Goal: Task Accomplishment & Management: Use online tool/utility

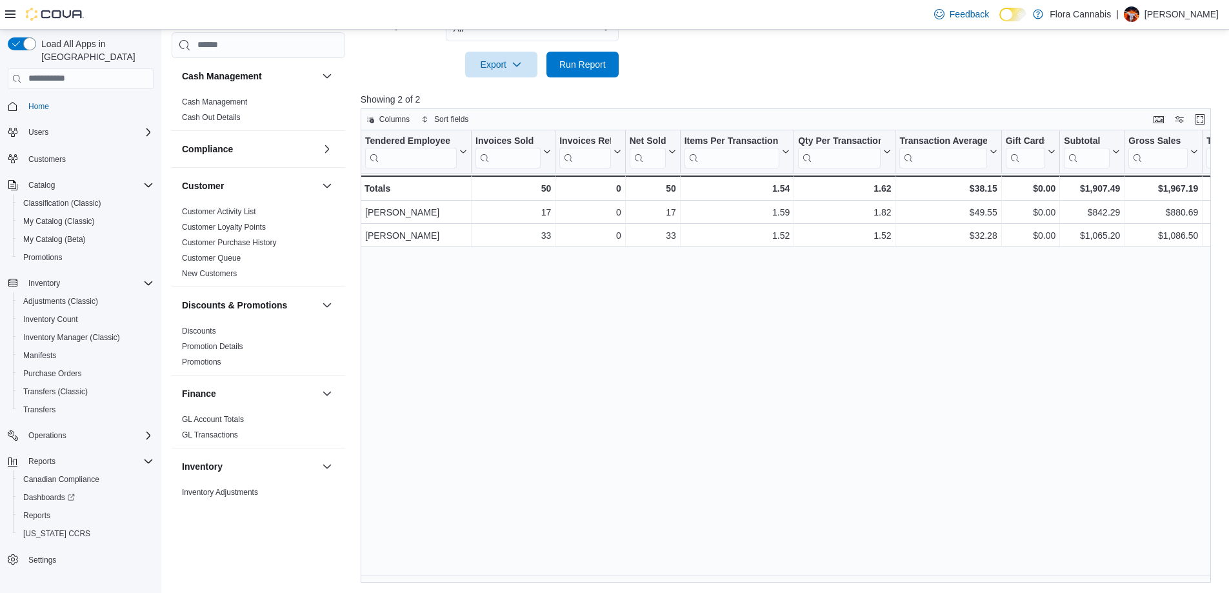
scroll to position [645, 0]
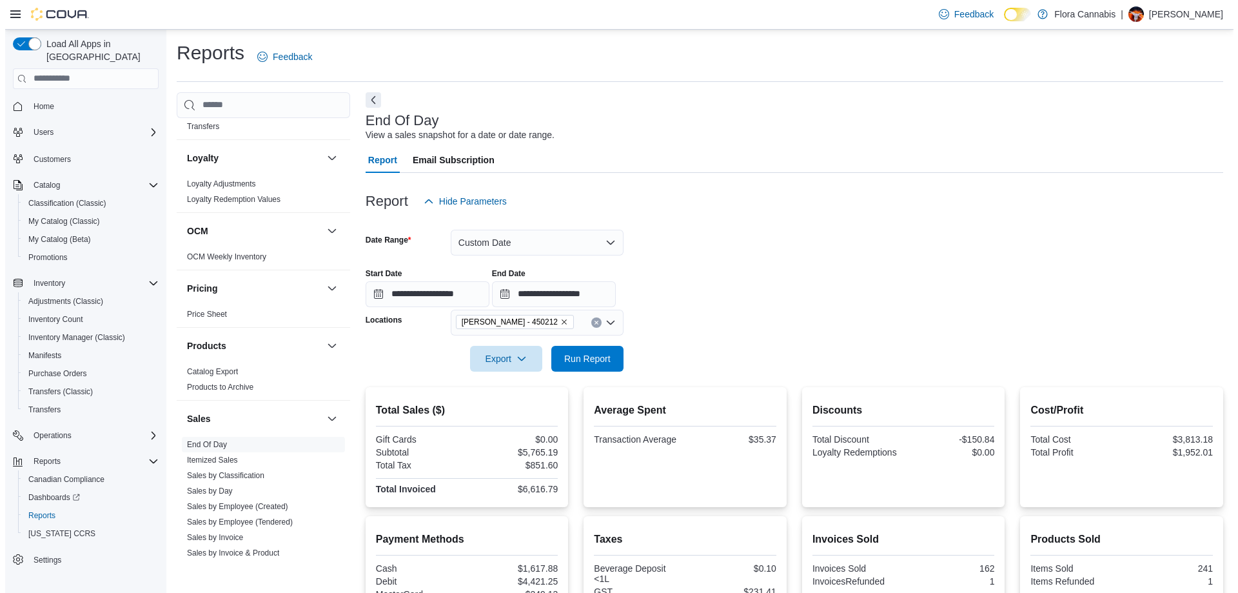
scroll to position [327, 0]
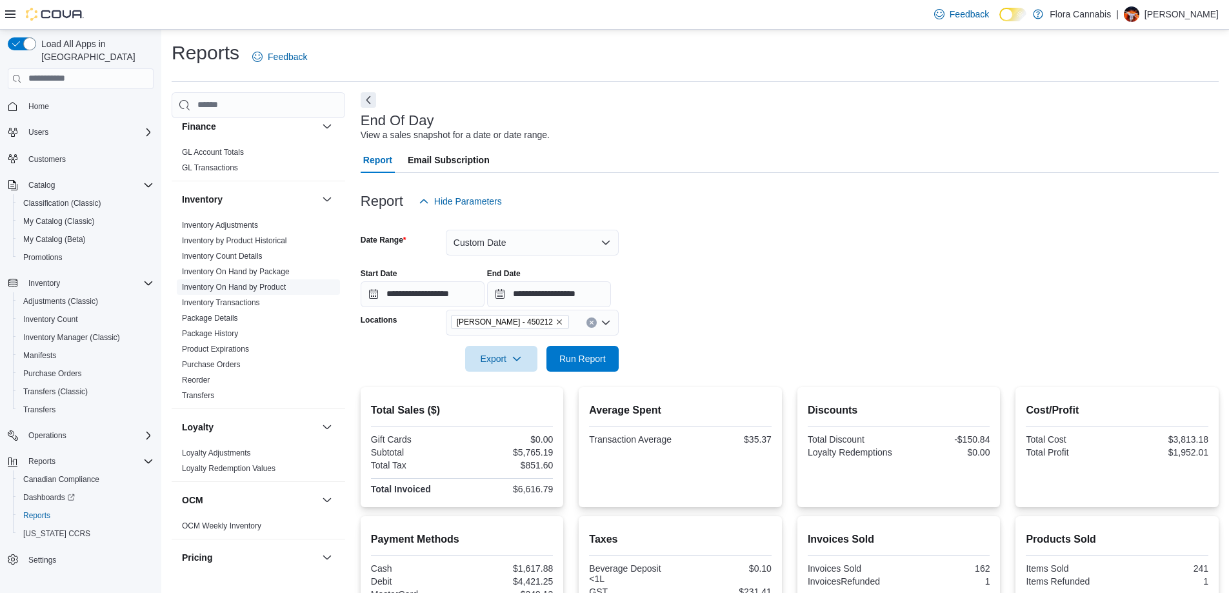
click at [237, 286] on link "Inventory On Hand by Product" at bounding box center [234, 287] width 104 height 9
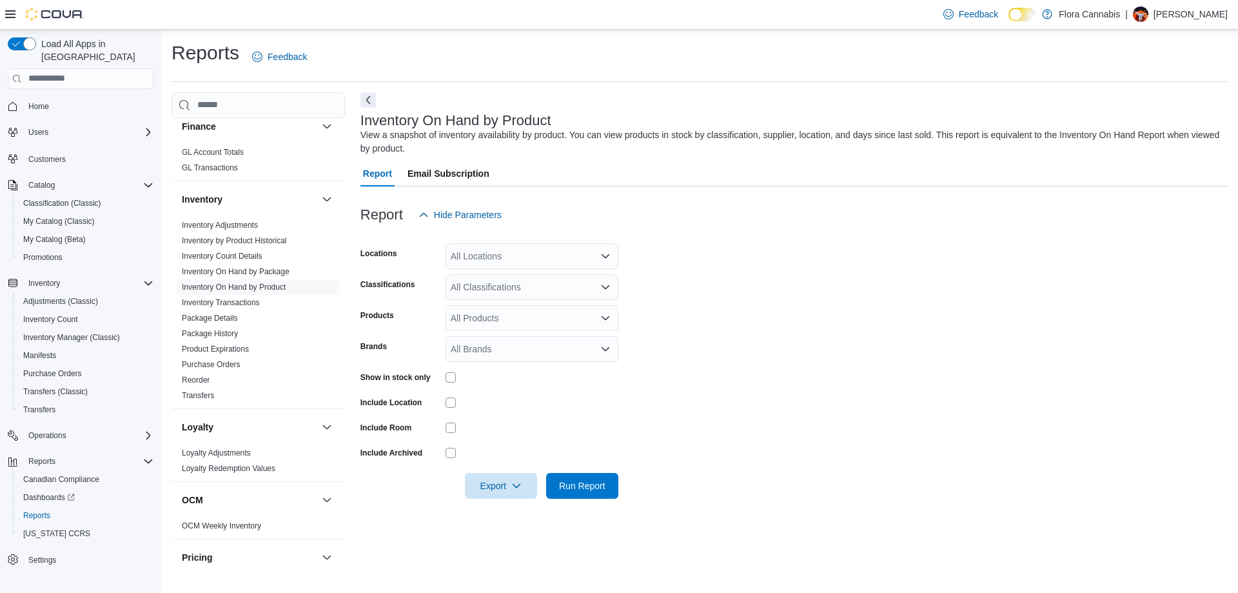
click at [495, 265] on div "All Locations" at bounding box center [532, 256] width 173 height 26
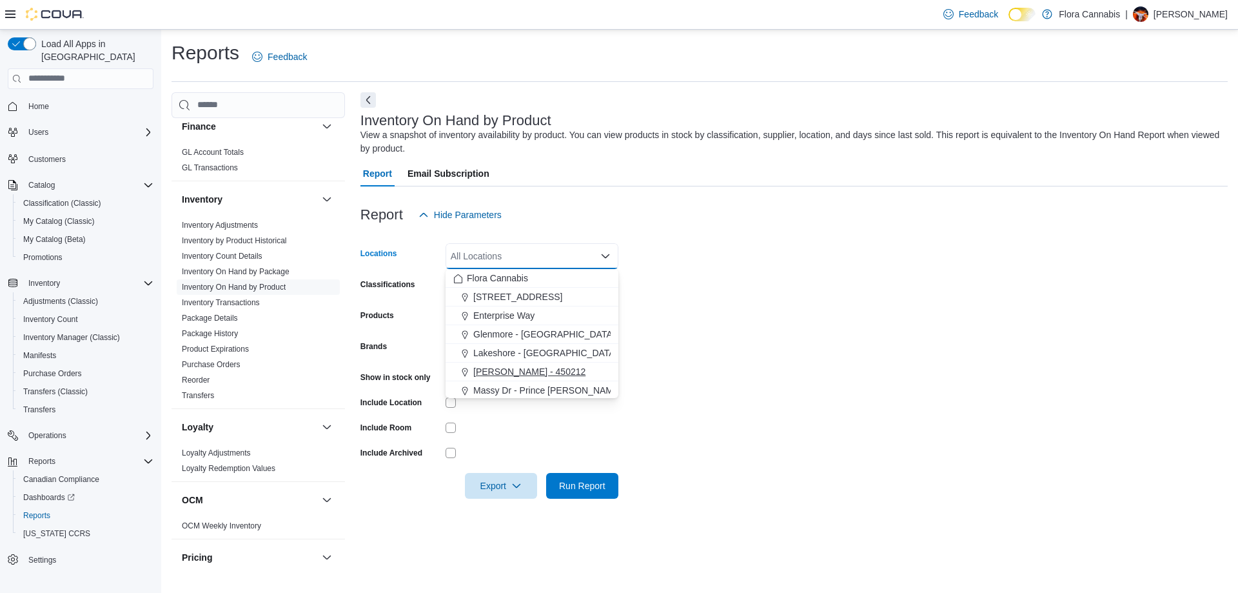
click at [502, 373] on span "[PERSON_NAME] - 450212" at bounding box center [529, 371] width 112 height 13
click at [715, 311] on form "Locations [GEOGRAPHIC_DATA] - [GEOGRAPHIC_DATA] - 450212 Combo box. Selected. […" at bounding box center [795, 363] width 868 height 271
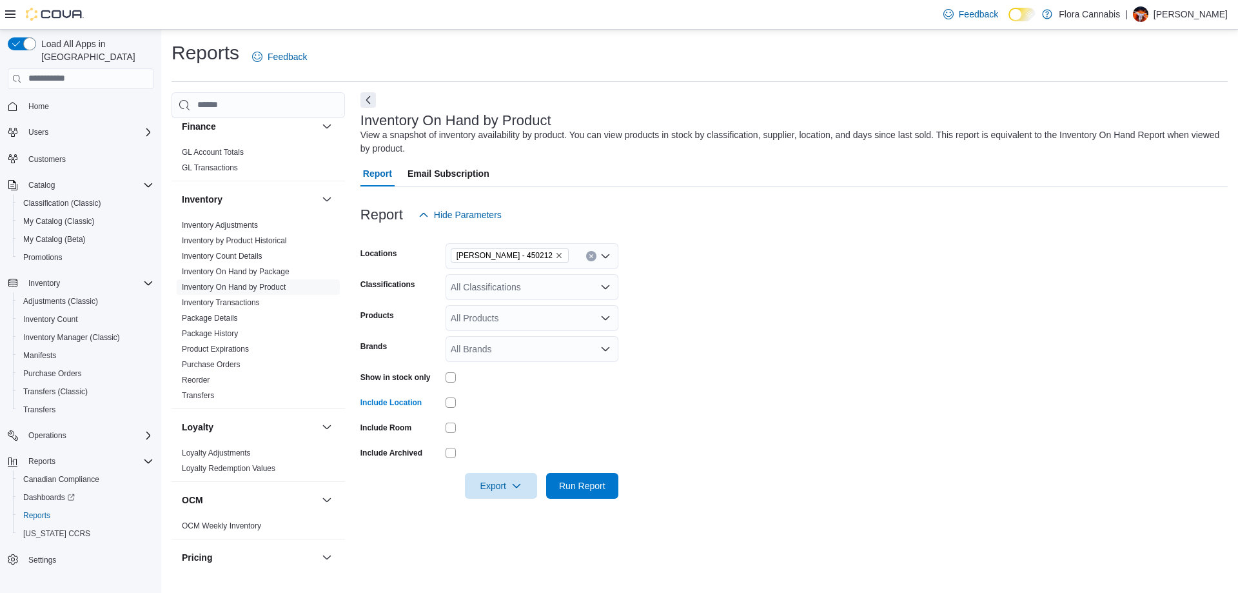
click at [496, 302] on form "Locations [GEOGRAPHIC_DATA] - [GEOGRAPHIC_DATA] - 450212 Classifications All Cl…" at bounding box center [795, 363] width 868 height 271
click at [500, 286] on div "All Classifications" at bounding box center [532, 287] width 173 height 26
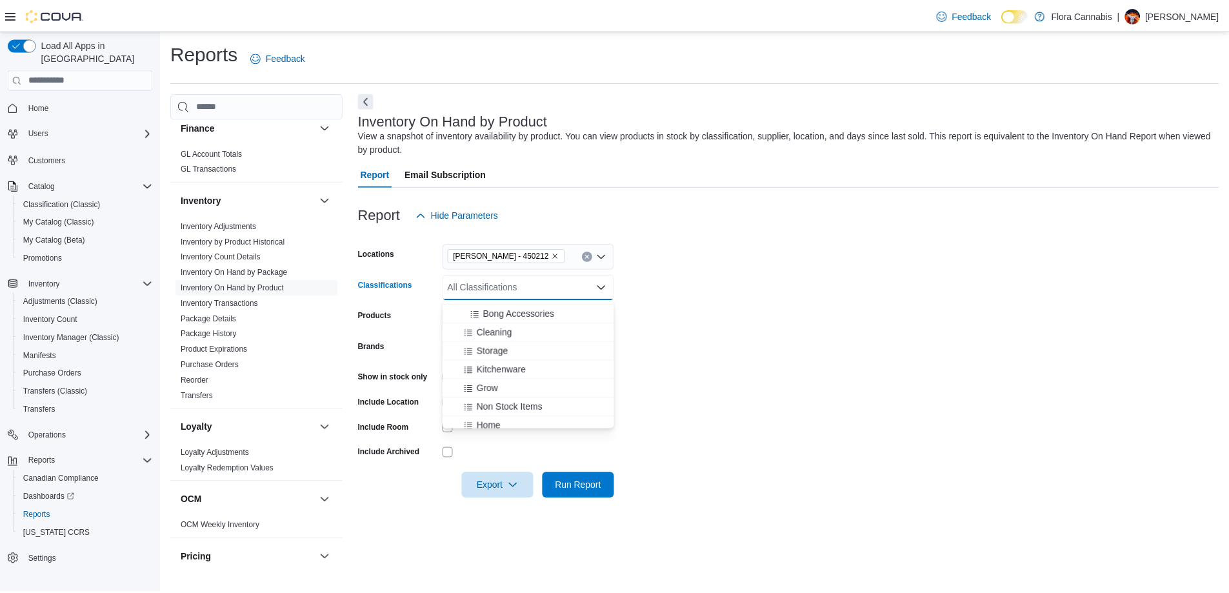
scroll to position [646, 0]
click at [542, 317] on span "Bong Accessories" at bounding box center [522, 318] width 72 height 13
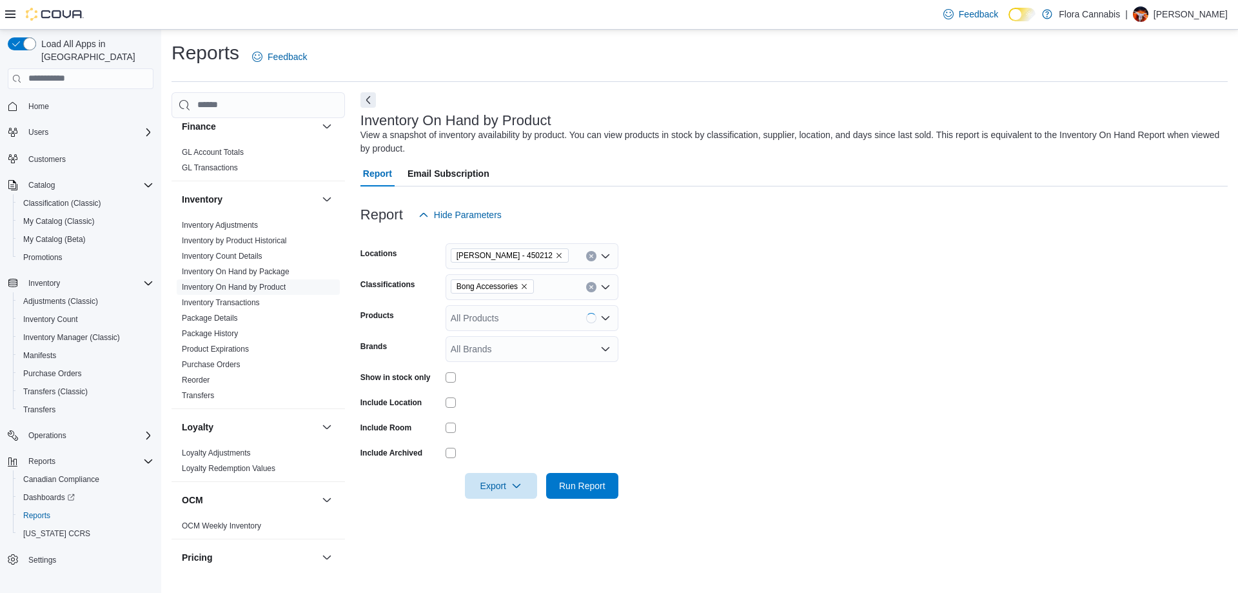
click at [768, 312] on form "Locations [GEOGRAPHIC_DATA] - [GEOGRAPHIC_DATA] - 450212 Classifications Bong A…" at bounding box center [795, 363] width 868 height 271
click at [580, 483] on span "Run Report" at bounding box center [582, 485] width 46 height 13
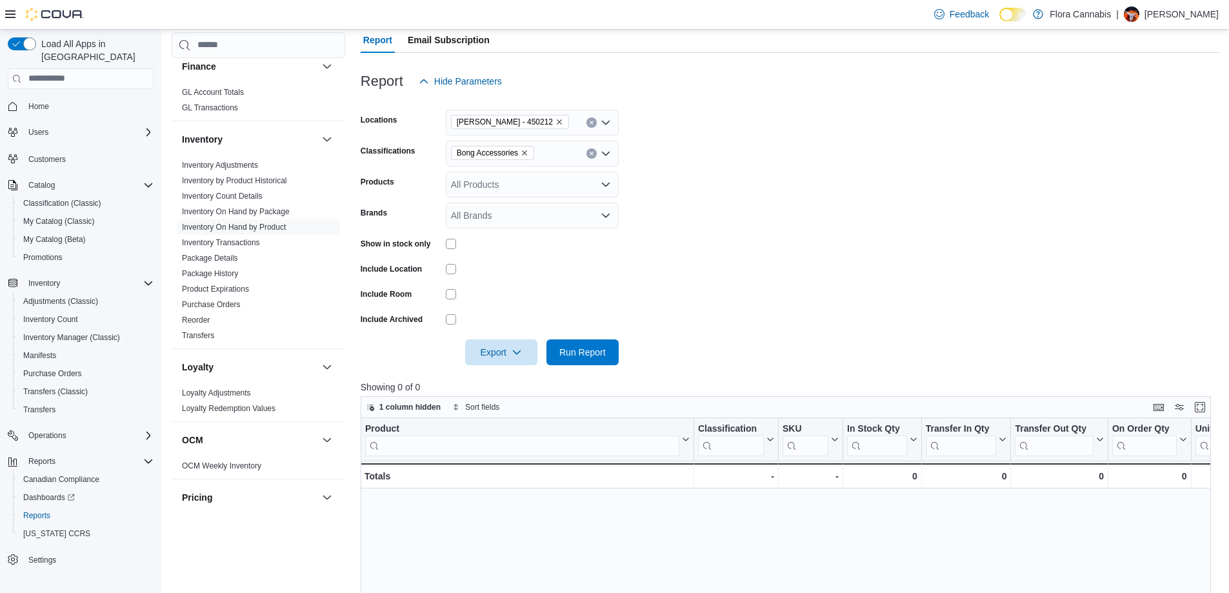
scroll to position [129, 0]
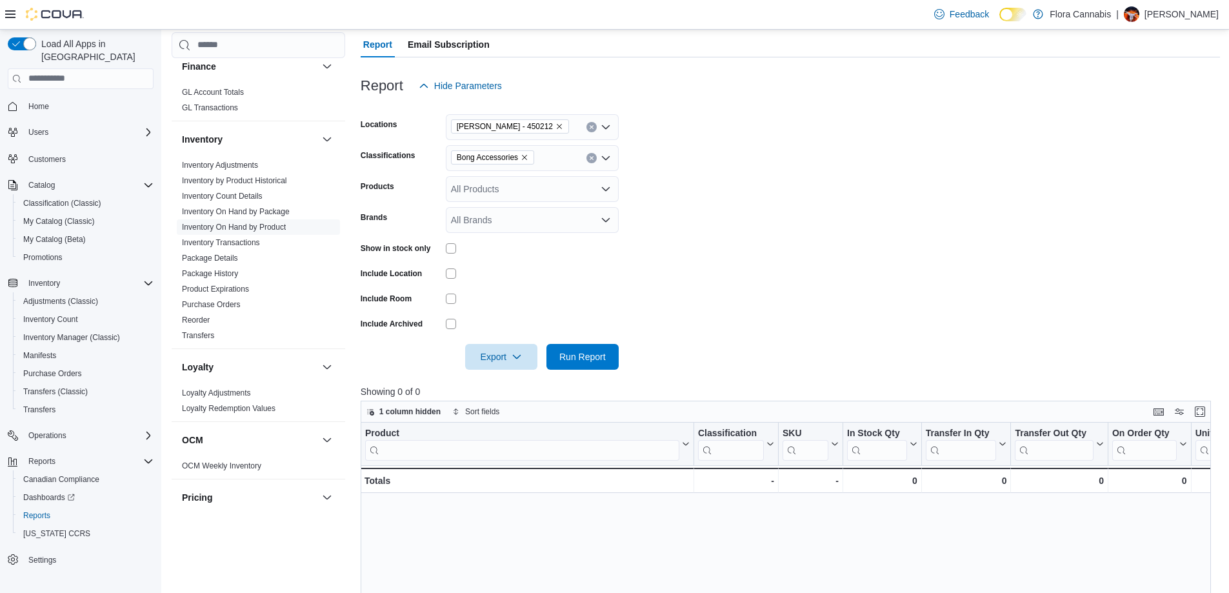
click at [531, 150] on span "Bong Accessories" at bounding box center [492, 157] width 83 height 14
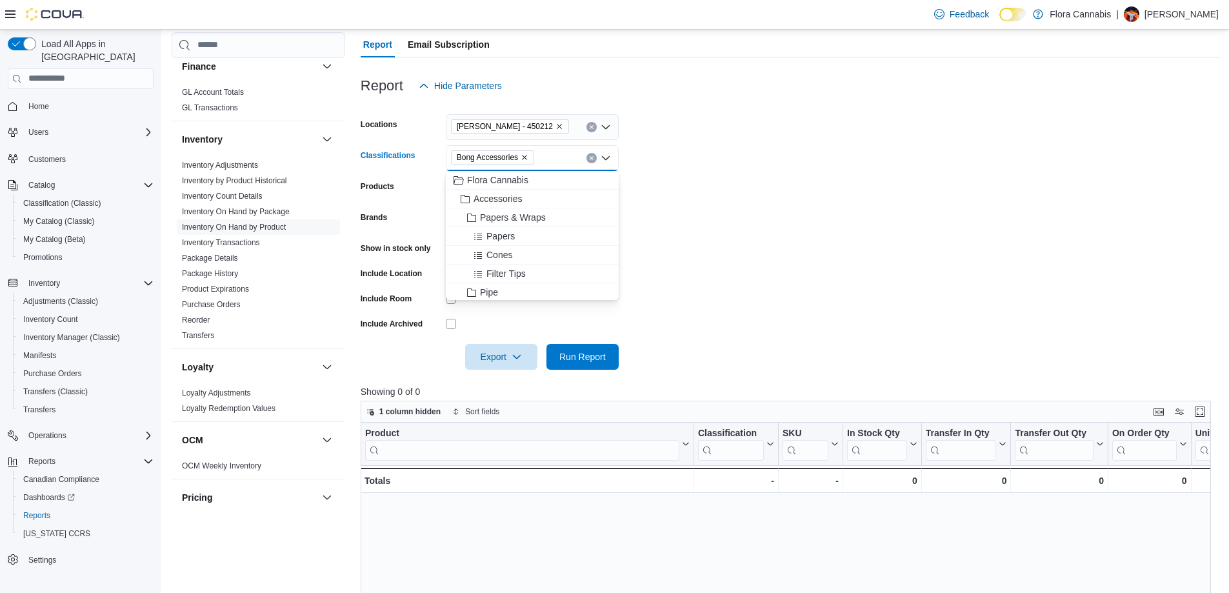
click at [525, 155] on icon "Remove Bong Accessories from selection in this group" at bounding box center [525, 158] width 8 height 8
click at [527, 223] on span "Concentrate Tools" at bounding box center [522, 221] width 73 height 13
click at [571, 350] on span "Run Report" at bounding box center [582, 356] width 57 height 26
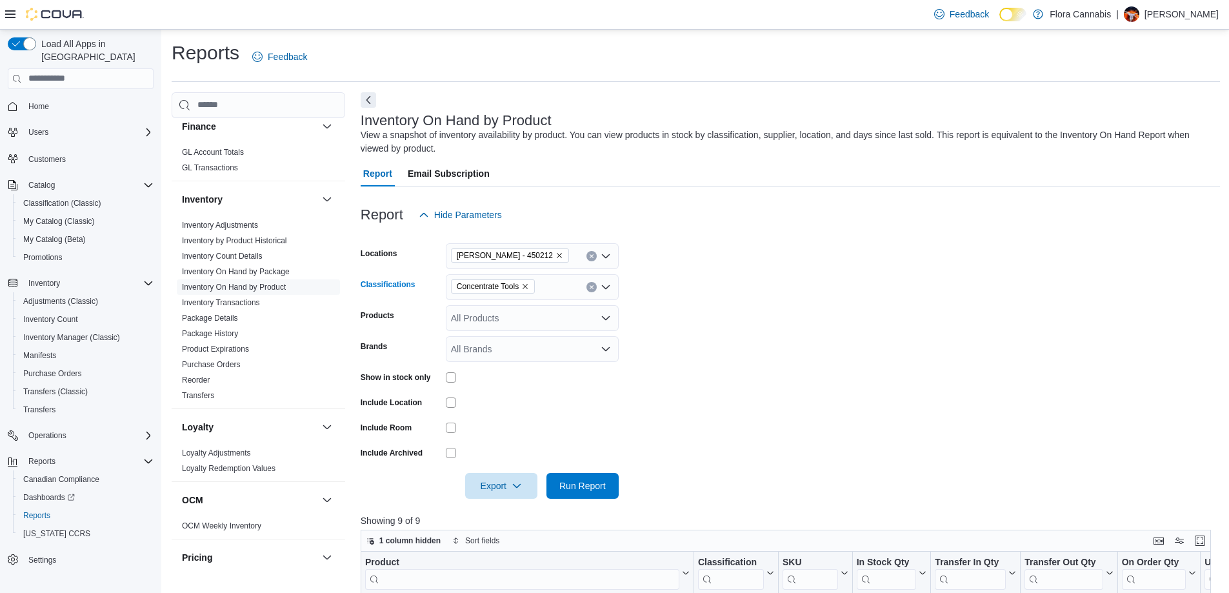
click at [568, 287] on div "Concentrate Tools" at bounding box center [532, 287] width 173 height 26
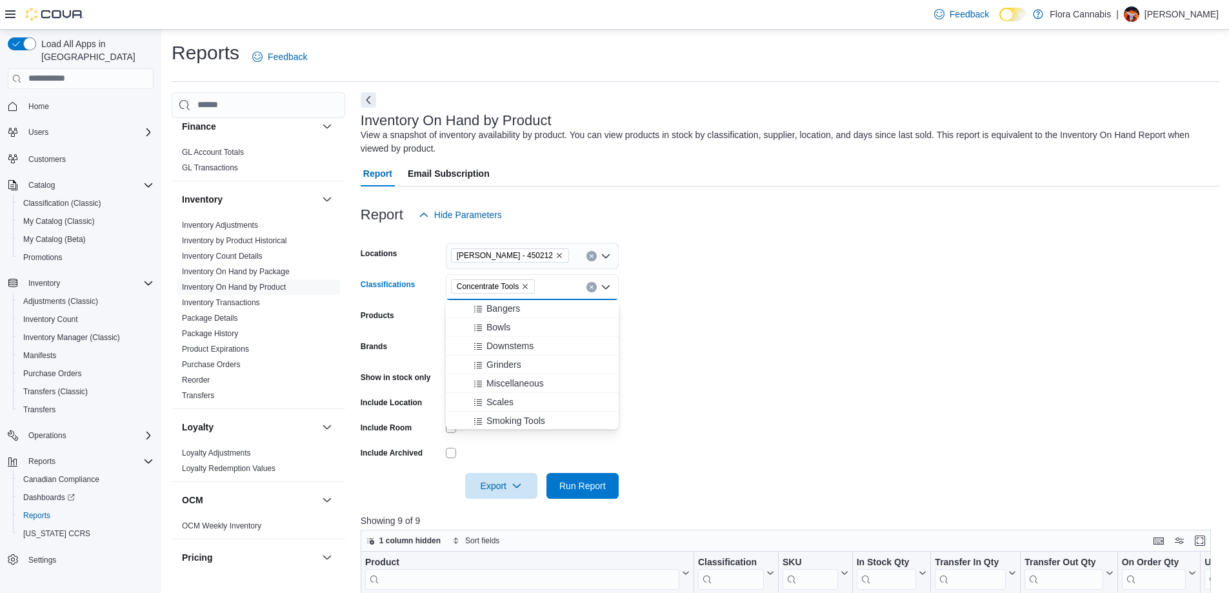
scroll to position [258, 0]
click at [522, 372] on div "Grinders" at bounding box center [531, 368] width 157 height 13
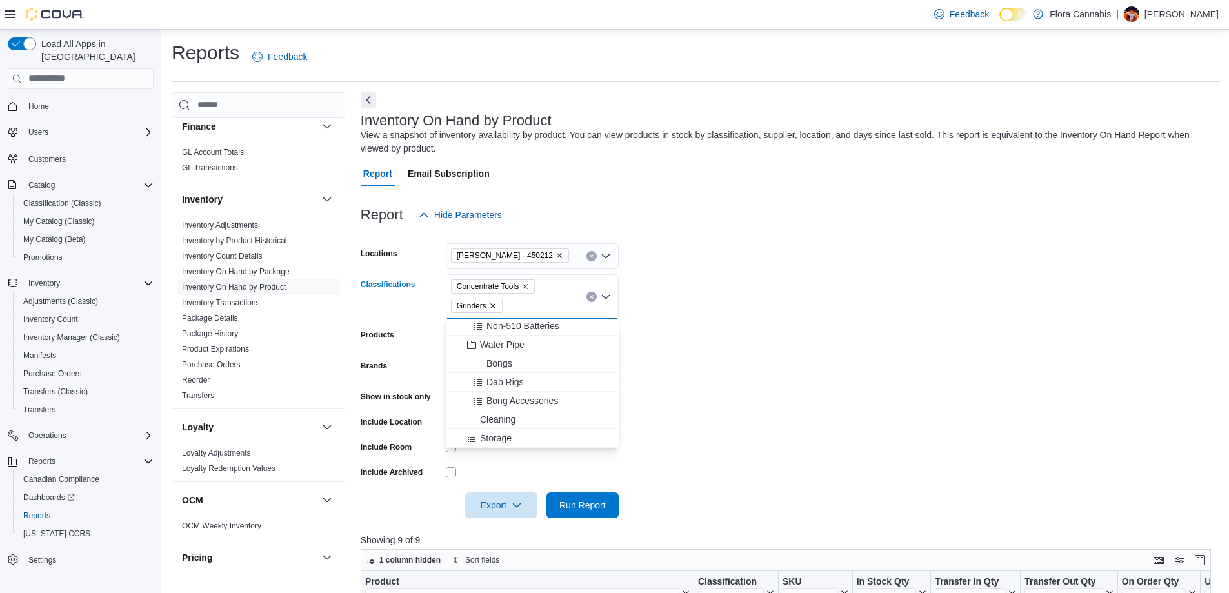
scroll to position [544, 0]
click at [521, 380] on span "Dab Rigs" at bounding box center [504, 383] width 37 height 13
click at [719, 350] on form "Locations [GEOGRAPHIC_DATA] - [GEOGRAPHIC_DATA] - 450212 Classifications Concen…" at bounding box center [790, 373] width 859 height 290
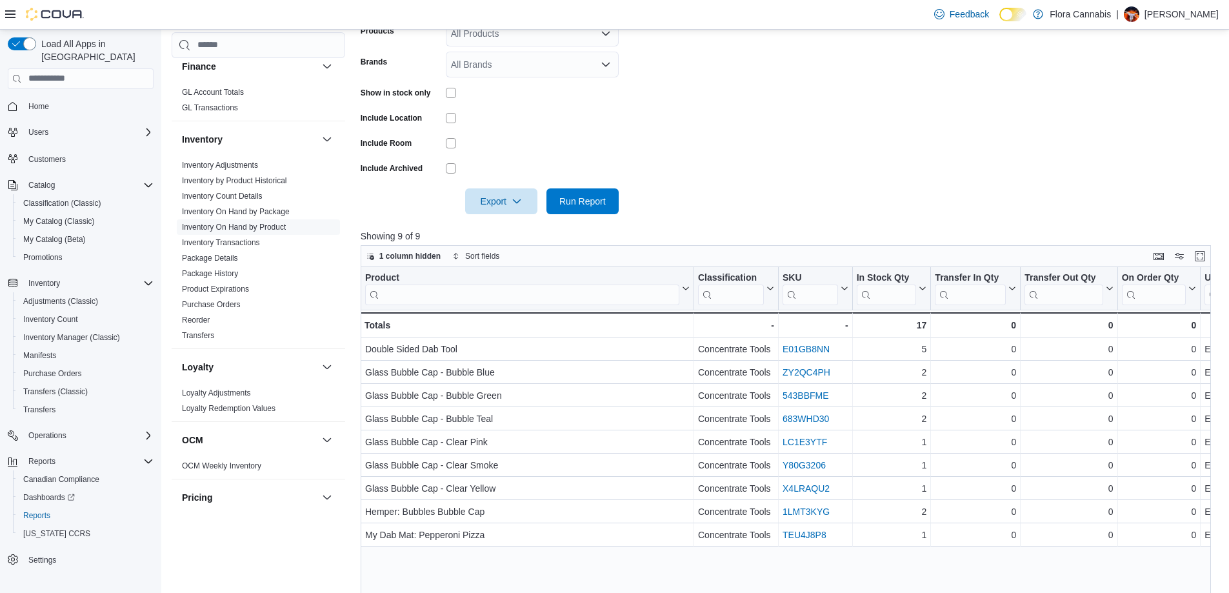
scroll to position [129, 0]
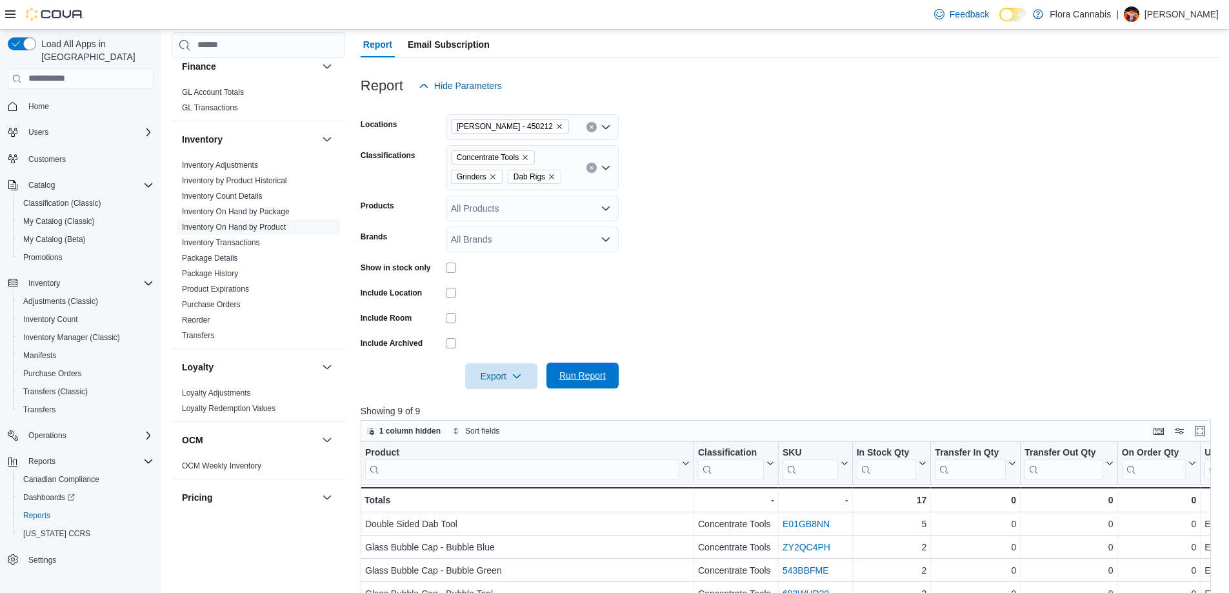
click at [587, 364] on span "Run Report" at bounding box center [582, 375] width 57 height 26
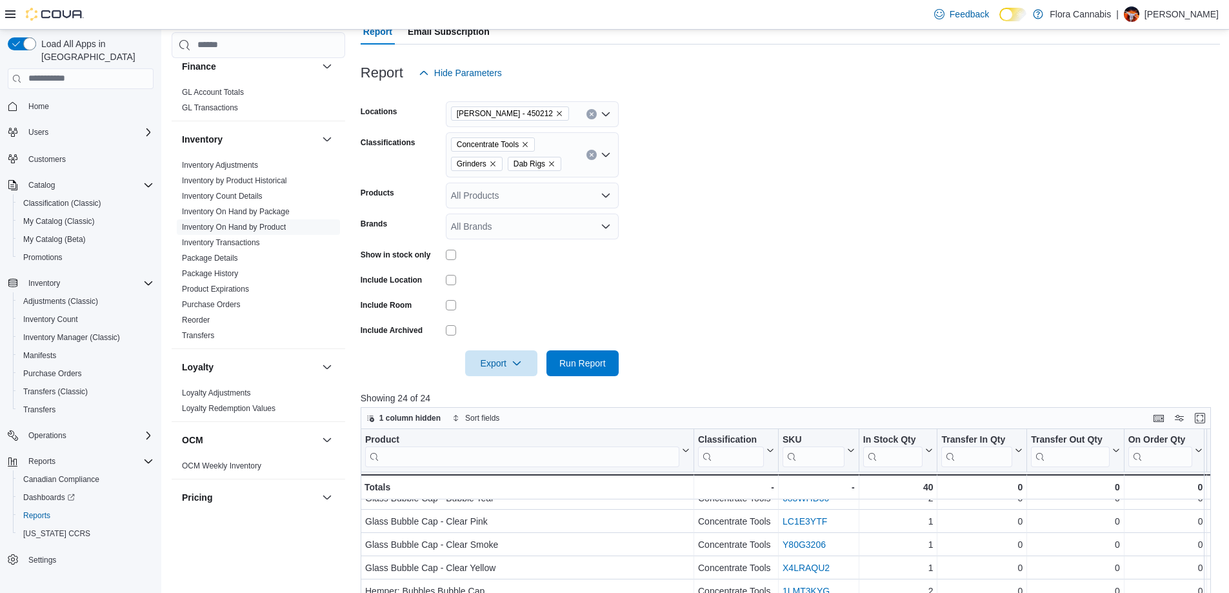
scroll to position [54, 0]
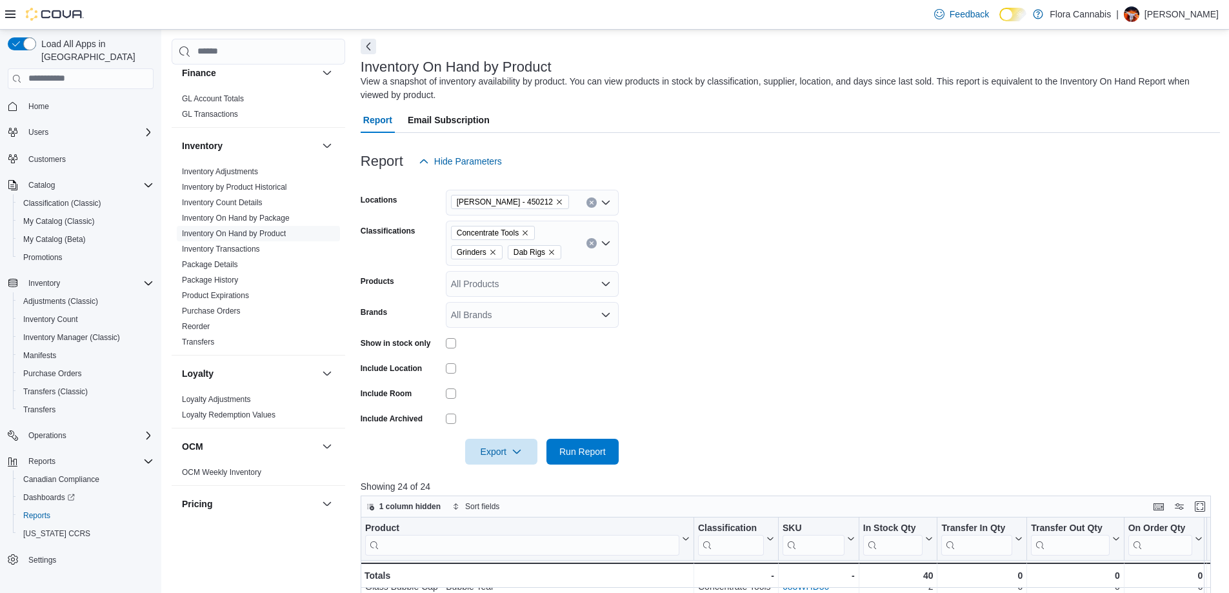
click at [491, 251] on icon "Remove Grinders from selection in this group" at bounding box center [493, 252] width 8 height 8
click at [498, 270] on span "Cleaning" at bounding box center [497, 265] width 35 height 13
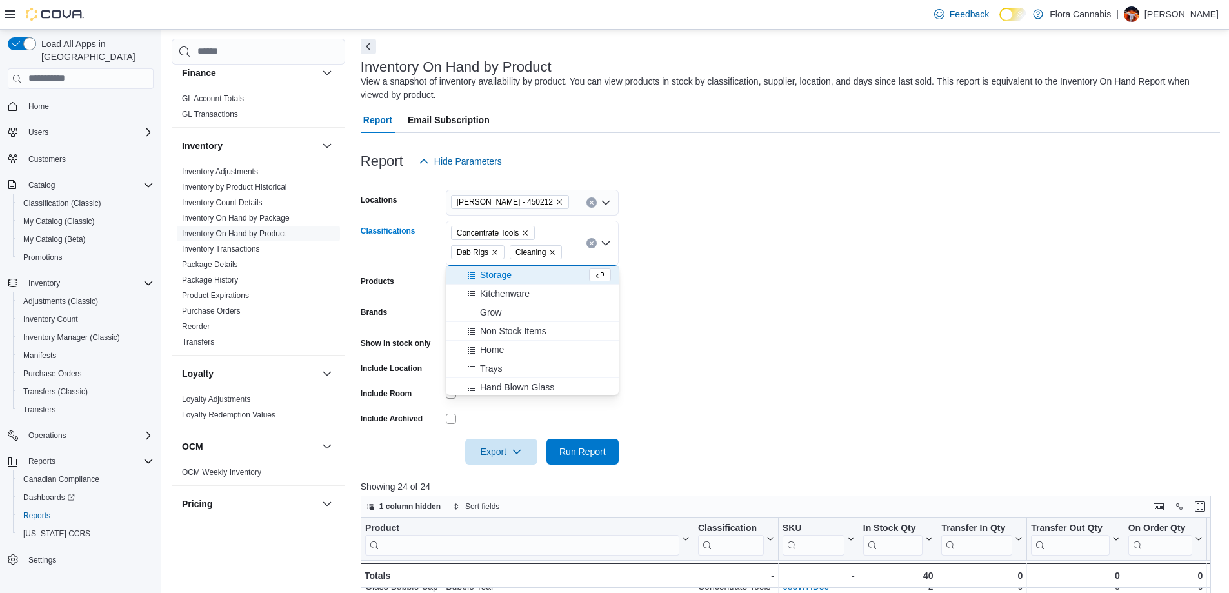
click at [777, 294] on form "Locations [GEOGRAPHIC_DATA] - [GEOGRAPHIC_DATA] - 450212 Classifications Concen…" at bounding box center [790, 319] width 859 height 290
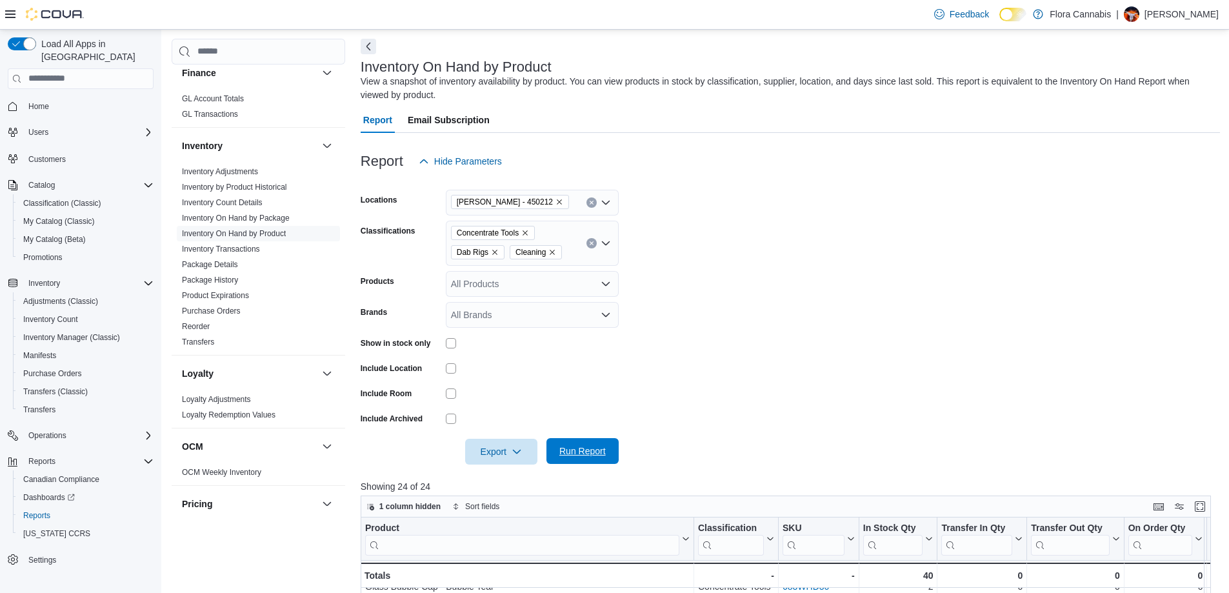
click at [607, 443] on span "Run Report" at bounding box center [582, 451] width 57 height 26
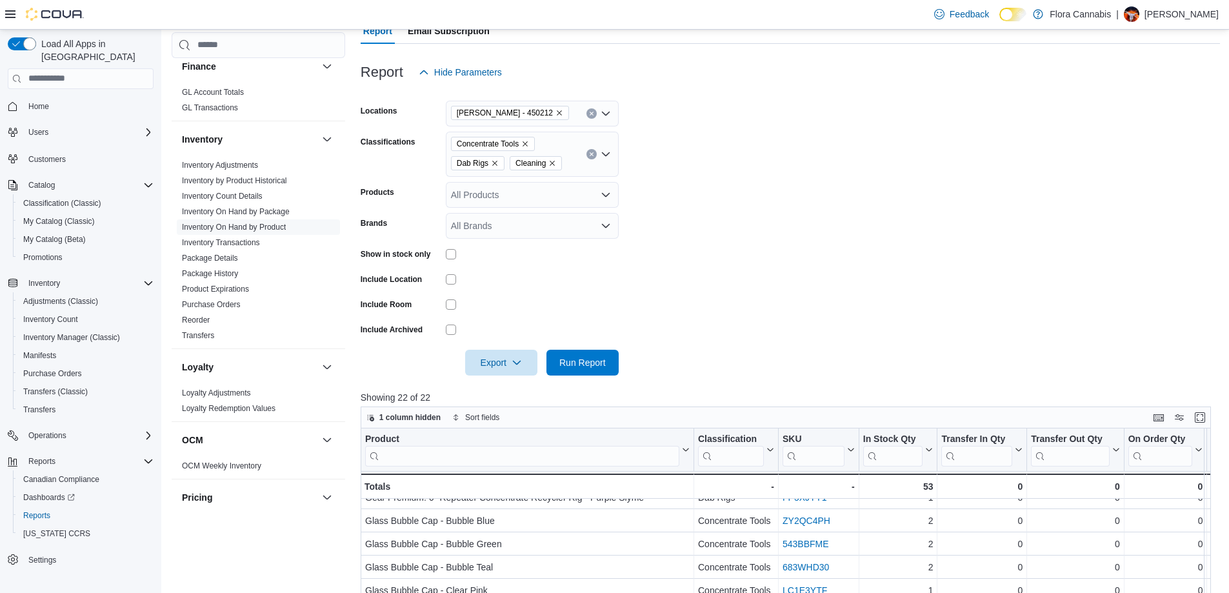
scroll to position [54, 0]
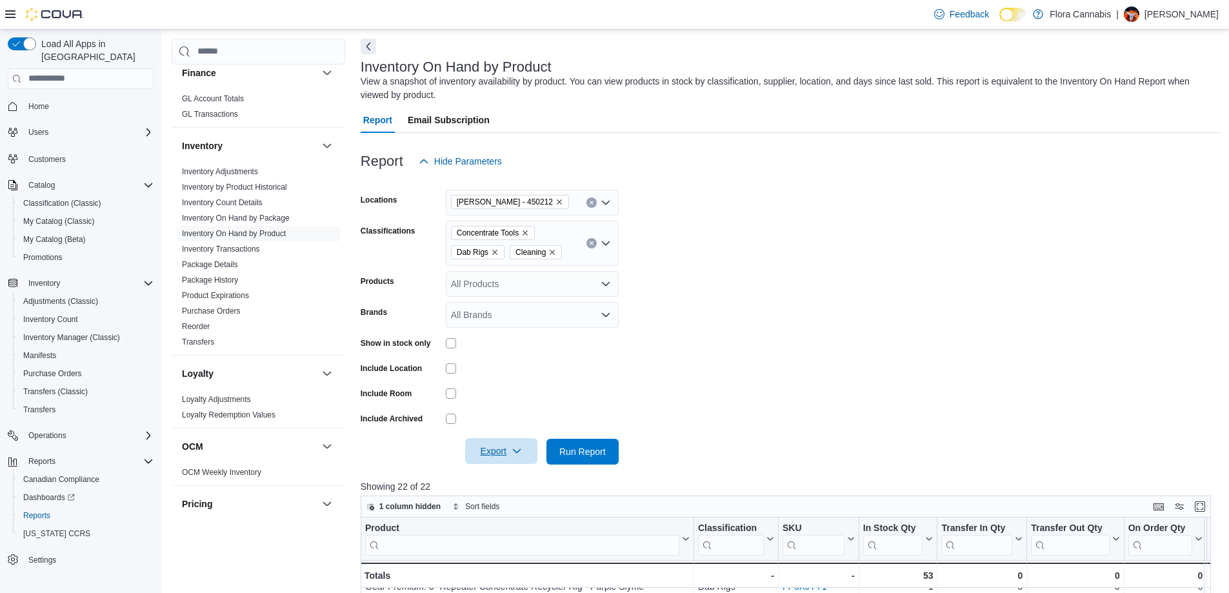
click at [510, 453] on span "Export" at bounding box center [501, 451] width 57 height 26
click at [512, 480] on span "Export to Excel" at bounding box center [503, 477] width 58 height 10
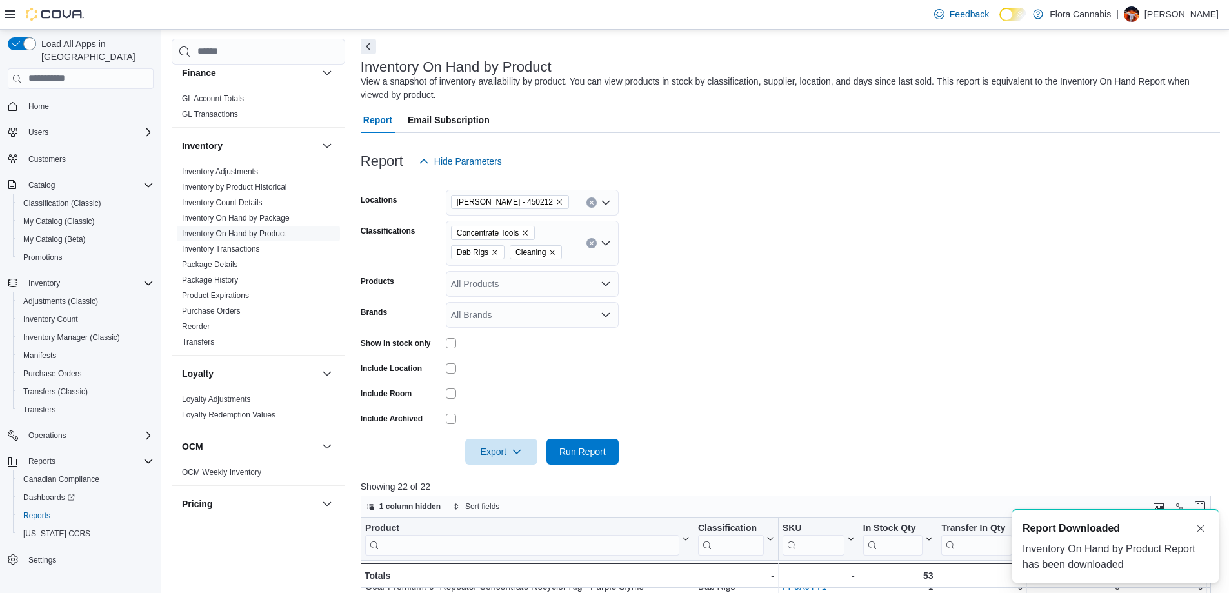
scroll to position [0, 0]
